Goal: Task Accomplishment & Management: Manage account settings

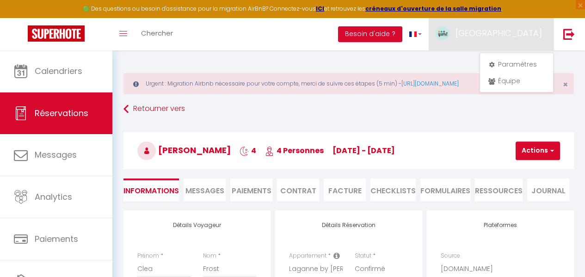
select select "AU"
select select "25418"
select select "16:30"
select select "11:00"
select select "1"
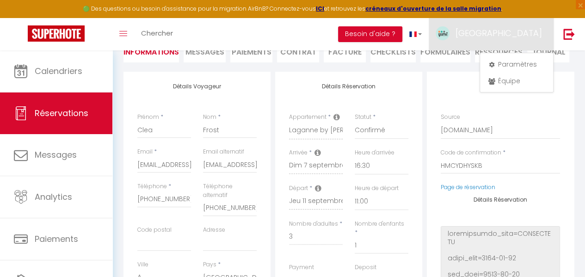
scroll to position [139, 0]
checkbox input "false"
